Goal: Check status: Check status

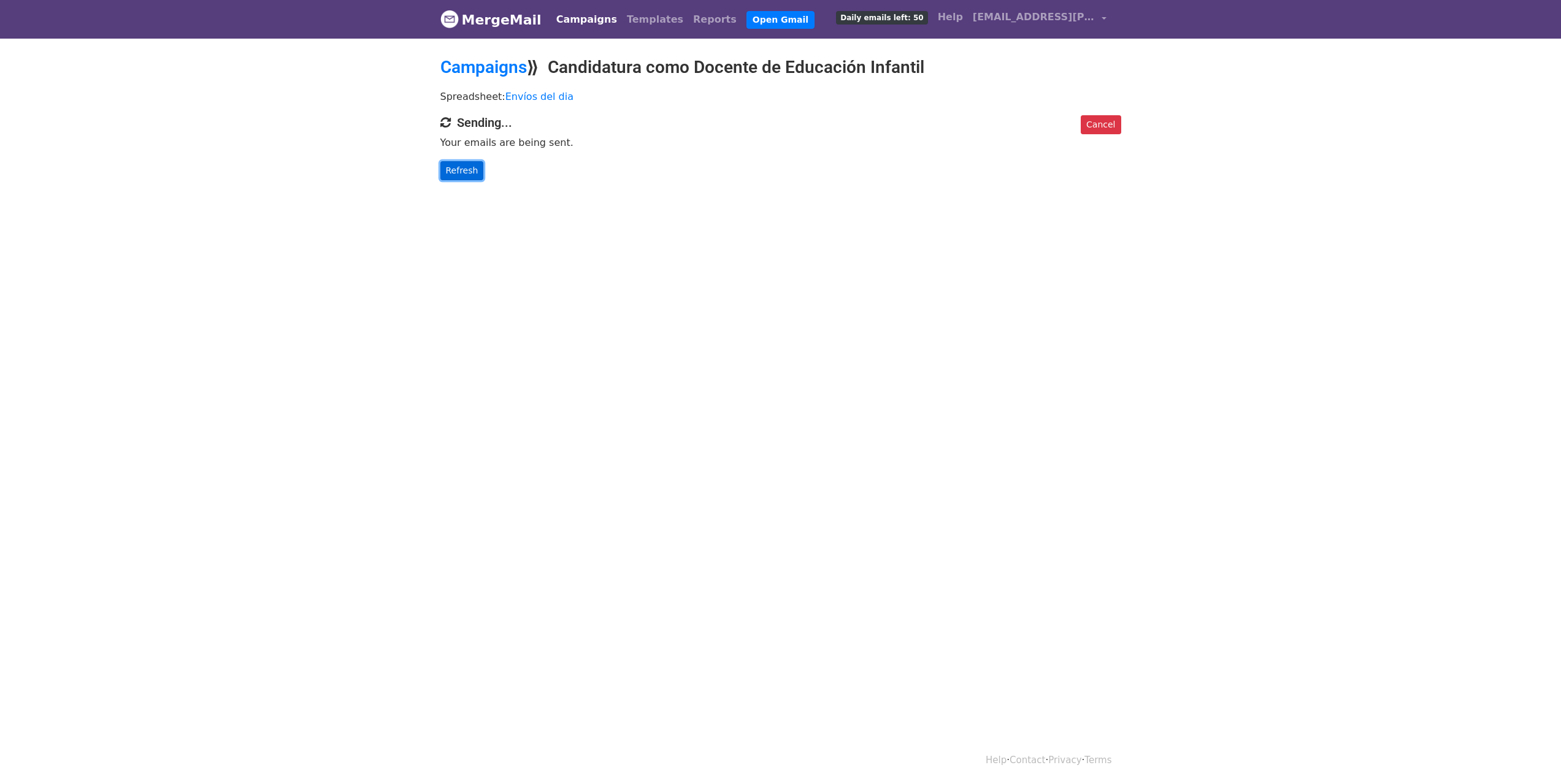
click at [467, 176] on link "Refresh" at bounding box center [462, 170] width 44 height 19
click at [456, 173] on link "Refresh" at bounding box center [462, 170] width 44 height 19
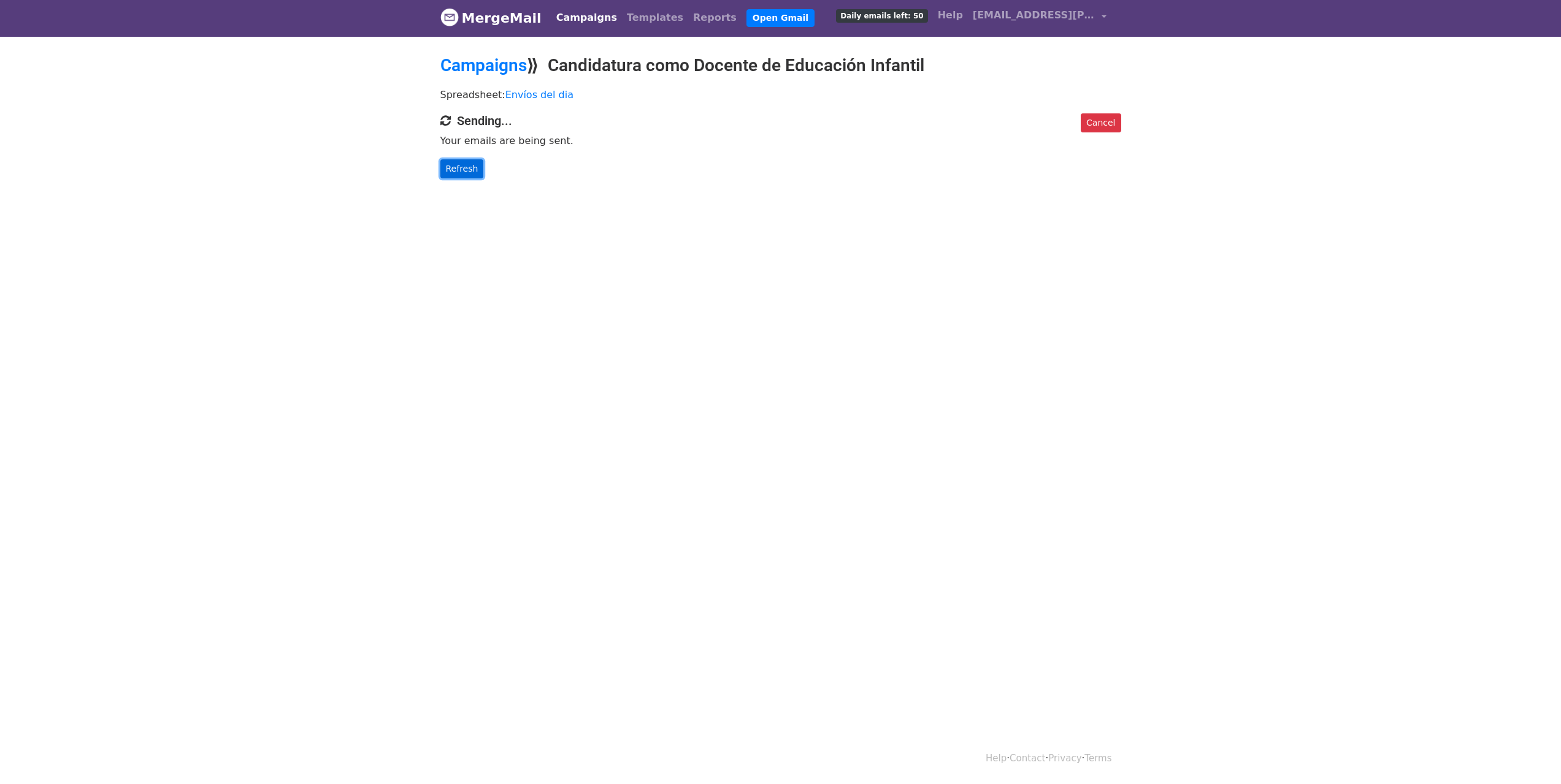
click at [458, 166] on link "Refresh" at bounding box center [462, 169] width 44 height 19
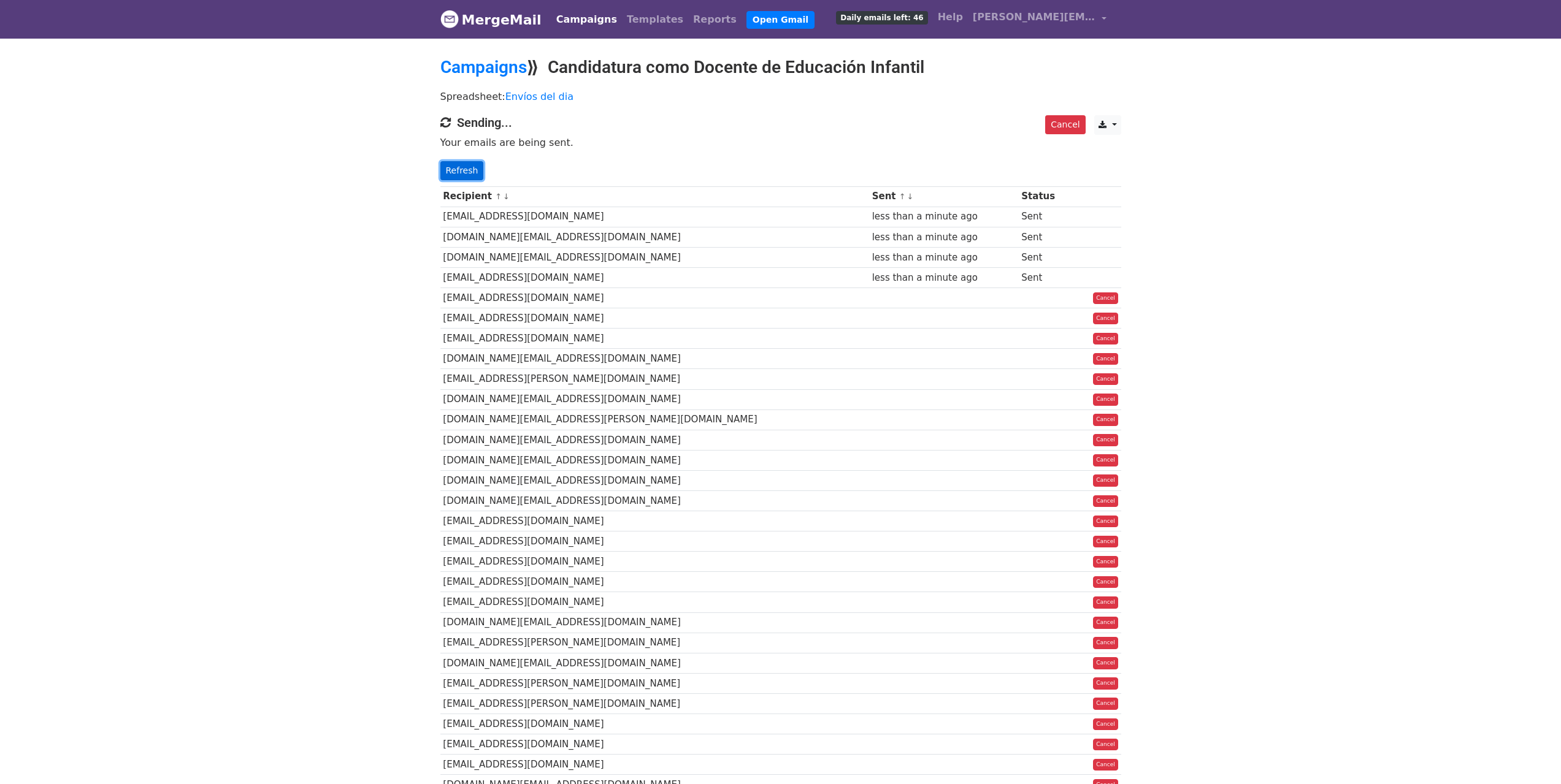
click at [468, 173] on link "Refresh" at bounding box center [462, 170] width 44 height 19
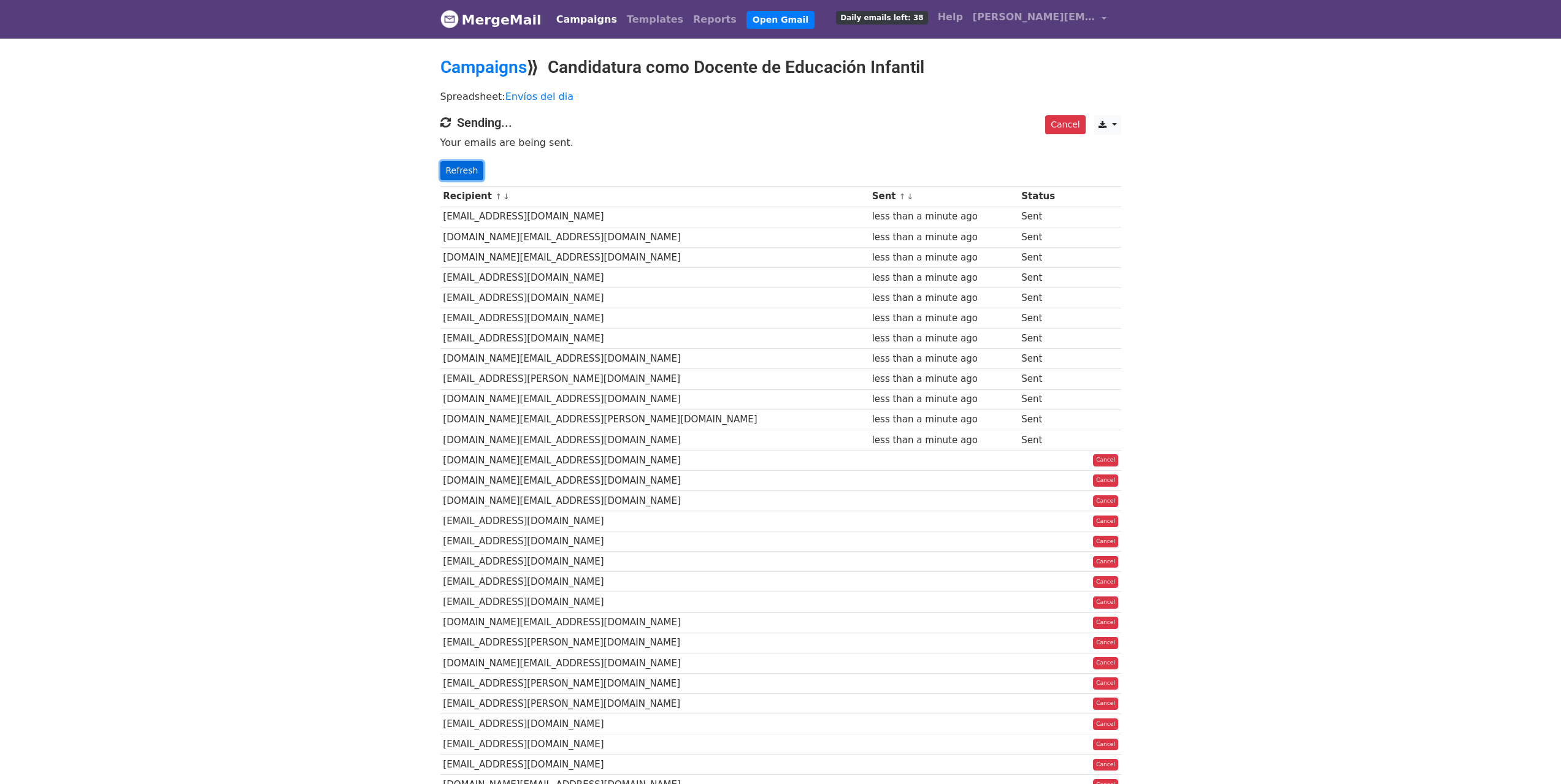
click at [473, 170] on link "Refresh" at bounding box center [462, 170] width 44 height 19
